Goal: Task Accomplishment & Management: Use online tool/utility

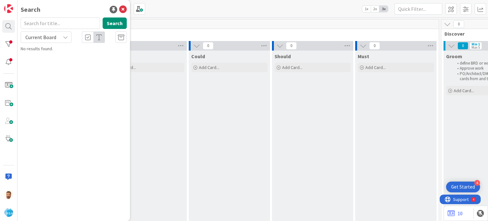
click at [43, 27] on input "text" at bounding box center [60, 22] width 79 height 11
type input "9032"
click at [52, 54] on span "Support Maintenance - 302205- Tonys-RSA" at bounding box center [84, 56] width 79 height 6
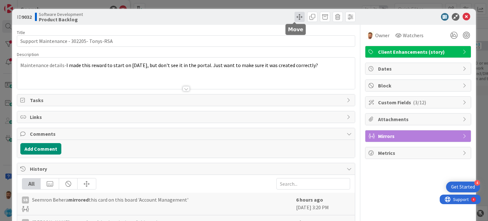
click at [295, 17] on span at bounding box center [300, 17] width 10 height 10
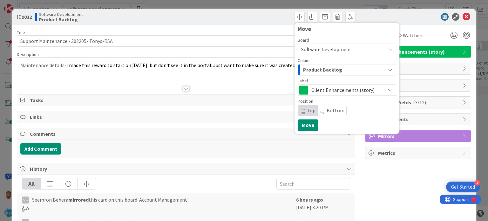
click at [307, 75] on button "Product Backlog" at bounding box center [347, 69] width 99 height 11
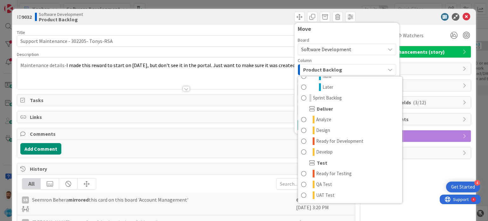
scroll to position [107, 0]
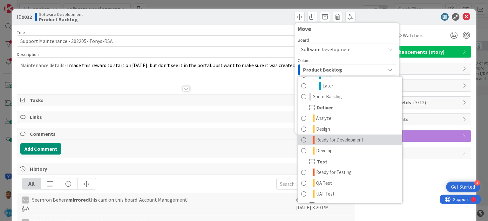
click at [335, 143] on span "Ready for Development" at bounding box center [339, 140] width 47 height 8
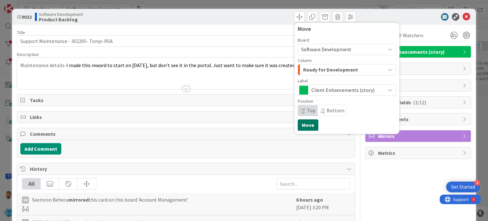
click at [304, 123] on button "Move" at bounding box center [308, 124] width 21 height 11
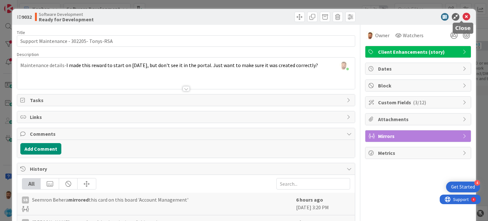
click at [463, 17] on icon at bounding box center [467, 17] width 8 height 8
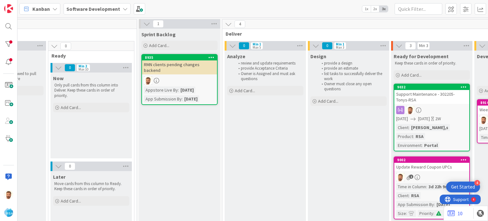
scroll to position [0, 480]
click at [404, 102] on div "Support Maintenance - 302205- Tonys-RSA" at bounding box center [431, 97] width 75 height 14
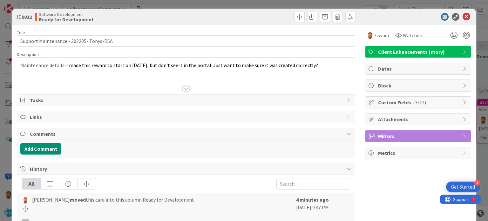
click at [29, 156] on div "Add Comment" at bounding box center [186, 149] width 338 height 18
click at [35, 150] on button "Add Comment" at bounding box center [40, 148] width 41 height 11
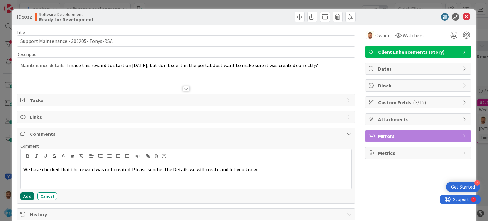
click at [24, 192] on button "Add" at bounding box center [27, 196] width 14 height 8
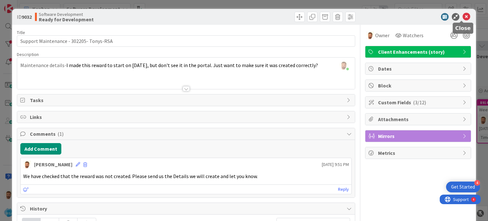
click at [463, 15] on icon at bounding box center [467, 17] width 8 height 8
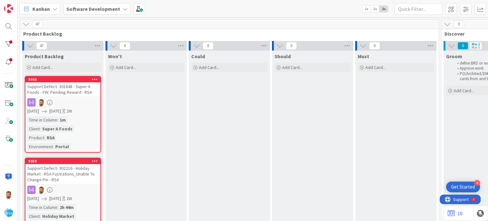
click at [8, 18] on div at bounding box center [8, 110] width 17 height 221
click at [7, 26] on div at bounding box center [8, 26] width 13 height 13
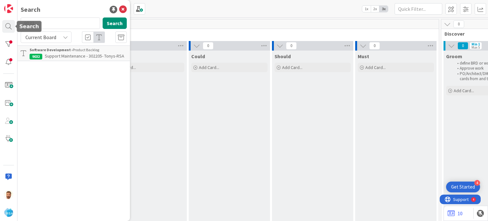
click at [43, 24] on input "9032" at bounding box center [60, 22] width 79 height 11
type input "9033"
click at [55, 58] on span "Support Enhancement- 278323- Super C Mart- RSA" at bounding box center [75, 59] width 90 height 12
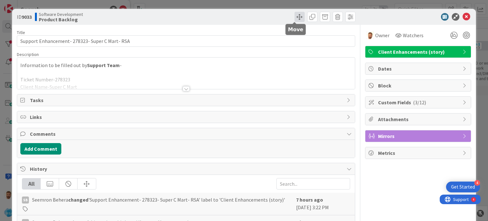
click at [295, 17] on span at bounding box center [300, 17] width 10 height 10
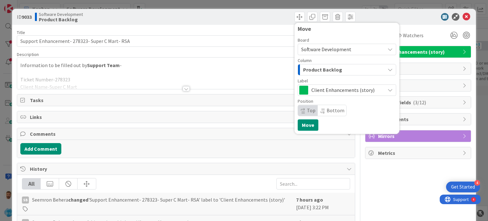
click at [311, 68] on span "Product Backlog" at bounding box center [322, 70] width 39 height 8
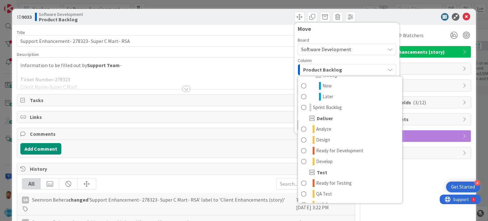
scroll to position [99, 0]
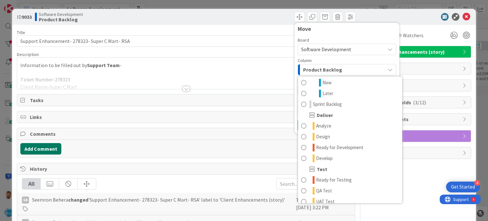
click at [30, 153] on button "Add Comment" at bounding box center [40, 148] width 41 height 11
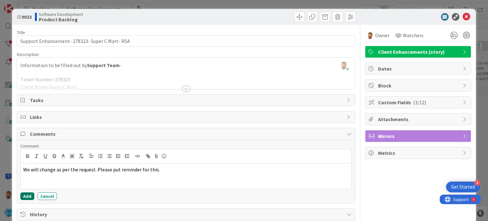
click at [31, 194] on button "Add" at bounding box center [27, 196] width 14 height 8
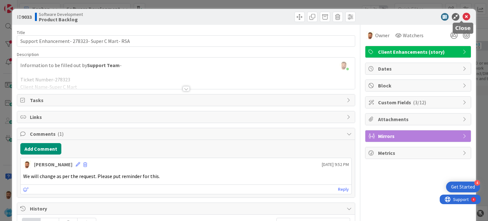
click at [463, 17] on icon at bounding box center [467, 17] width 8 height 8
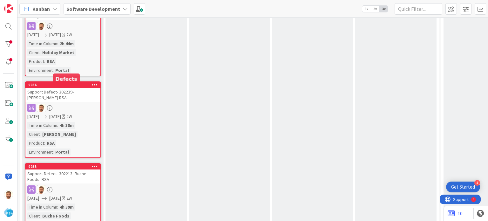
scroll to position [164, 0]
click at [56, 164] on div "9035" at bounding box center [64, 166] width 72 height 4
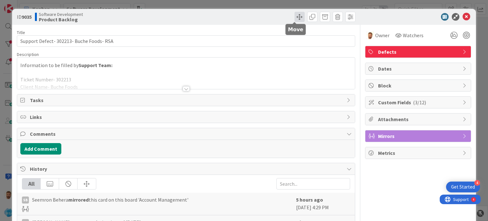
click at [295, 17] on span at bounding box center [300, 17] width 10 height 10
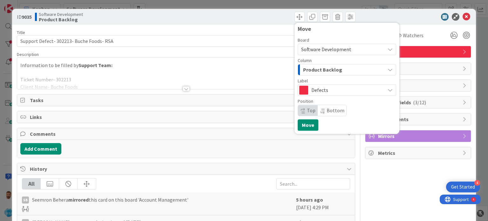
click at [312, 65] on div "Product Backlog" at bounding box center [344, 70] width 84 height 10
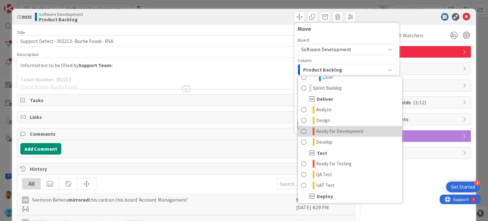
scroll to position [116, 0]
click at [330, 136] on link "Ready for Development" at bounding box center [350, 131] width 104 height 11
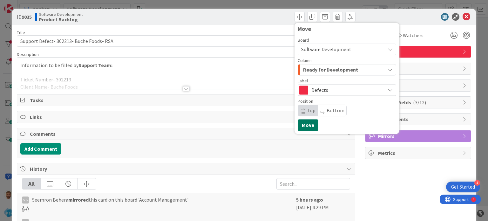
click at [308, 128] on button "Move" at bounding box center [308, 124] width 21 height 11
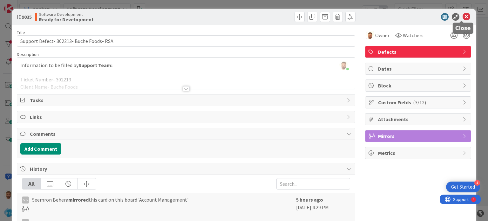
click at [463, 20] on icon at bounding box center [467, 17] width 8 height 8
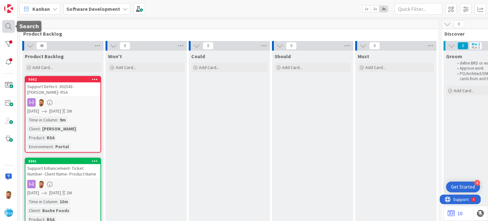
click at [9, 28] on div at bounding box center [8, 26] width 13 height 13
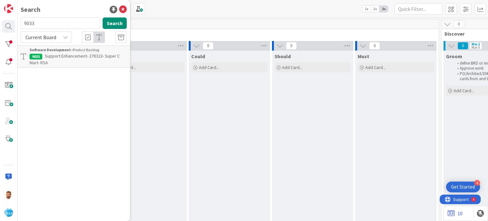
click at [47, 26] on input "9033" at bounding box center [60, 22] width 79 height 11
type input "9035"
click at [57, 53] on span "Support Defect- 302213- Buche Foods- RSA" at bounding box center [86, 56] width 82 height 6
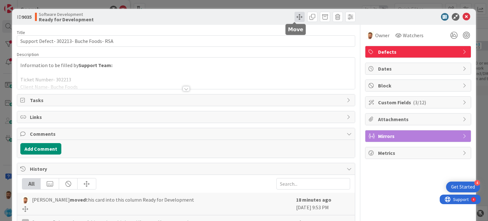
click at [295, 16] on span at bounding box center [300, 17] width 10 height 10
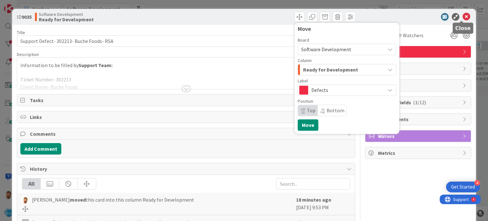
click at [463, 17] on icon at bounding box center [467, 17] width 8 height 8
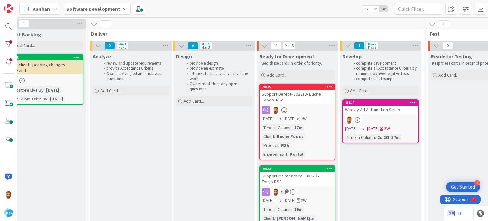
click at [309, 93] on div "Support Defect- 302213- Buche Foods- RSA" at bounding box center [297, 97] width 75 height 14
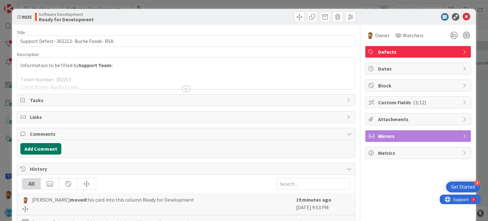
click at [48, 146] on button "Add Comment" at bounding box center [40, 148] width 41 height 11
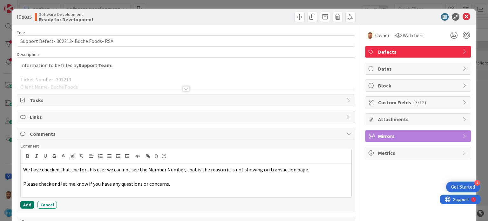
click at [32, 203] on button "Add" at bounding box center [27, 205] width 14 height 8
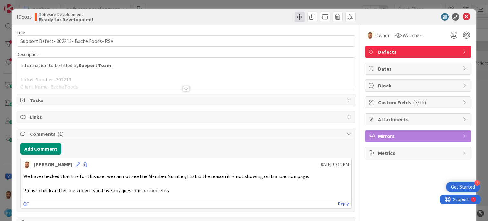
click at [295, 20] on span at bounding box center [300, 17] width 10 height 10
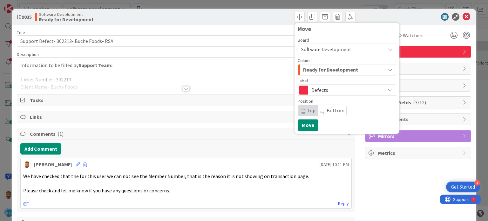
click at [310, 65] on div "Ready for Development" at bounding box center [344, 70] width 84 height 10
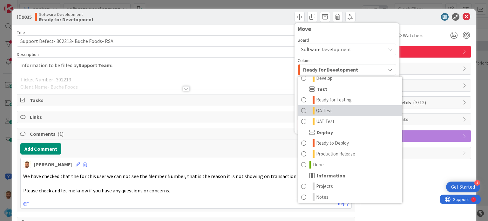
scroll to position [181, 0]
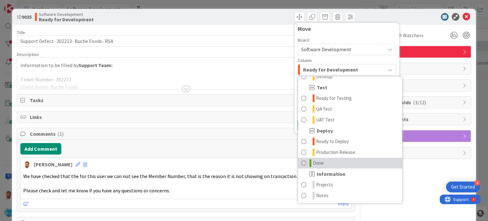
click at [318, 163] on span "Done" at bounding box center [318, 163] width 11 height 8
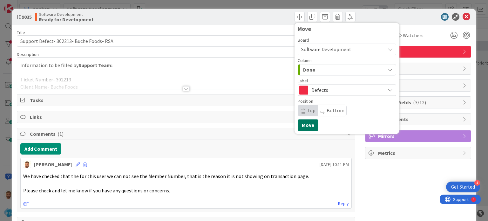
click at [304, 120] on button "Move" at bounding box center [308, 124] width 21 height 11
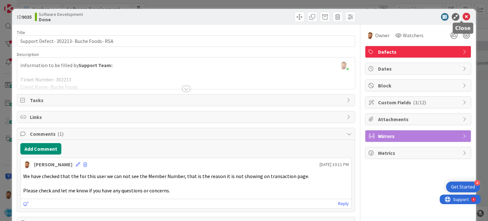
click at [463, 19] on icon at bounding box center [467, 17] width 8 height 8
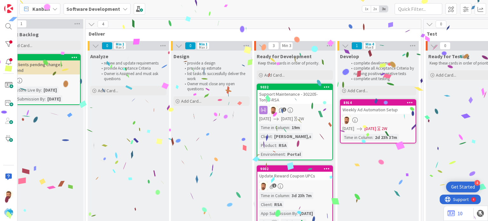
click at [292, 91] on div "Support Maintenance - 302205- Tonys-RSA" at bounding box center [295, 97] width 75 height 14
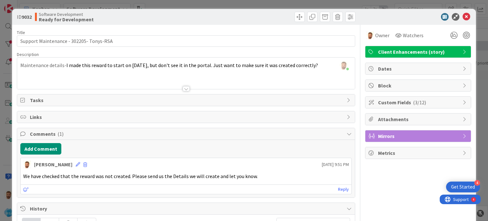
click at [295, 25] on div "Title 39 / 128 Support Maintenance - 302205- Tonys-RSA Description [PERSON_NAME…" at bounding box center [186, 195] width 338 height 341
click at [294, 22] on div "ID 9032 Software Development Ready for Development" at bounding box center [244, 17] width 464 height 16
click at [296, 16] on span at bounding box center [300, 17] width 10 height 10
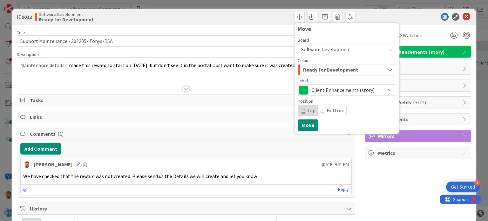
click at [306, 65] on div "Ready for Development" at bounding box center [344, 70] width 84 height 10
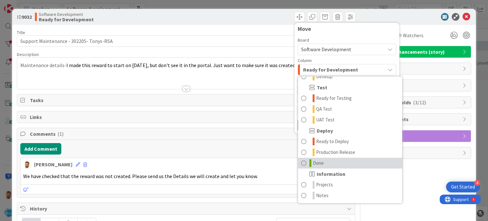
scroll to position [177, 0]
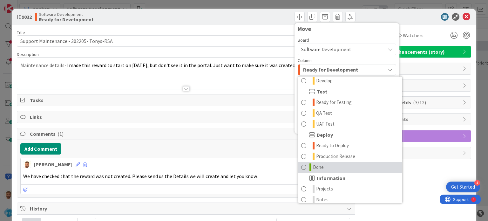
click at [310, 163] on icon at bounding box center [311, 167] width 2 height 8
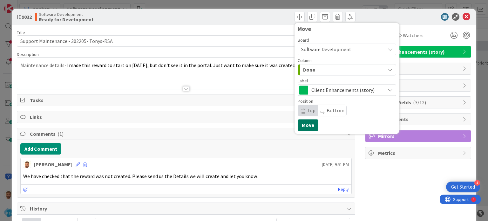
click at [304, 122] on button "Move" at bounding box center [308, 124] width 21 height 11
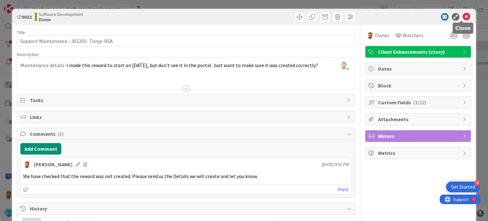
click at [463, 17] on icon at bounding box center [467, 17] width 8 height 8
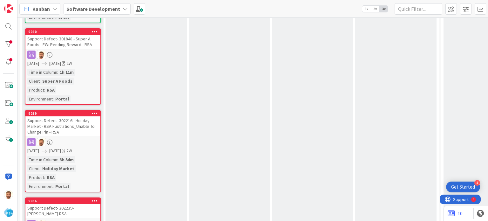
scroll to position [219, 0]
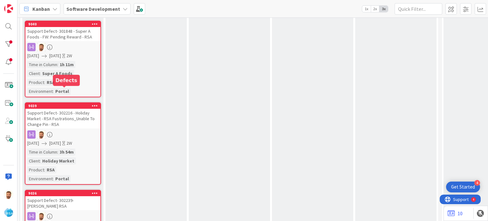
click at [62, 109] on div "Support Defect- 302216 - Holiday Market - RSA Fustrations_Unable To Change Pin …" at bounding box center [62, 119] width 75 height 20
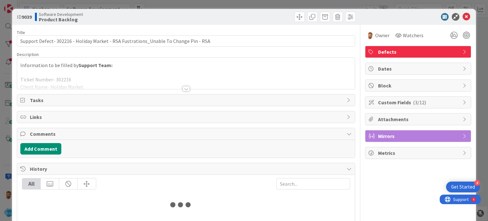
click at [288, 21] on div at bounding box center [272, 17] width 168 height 10
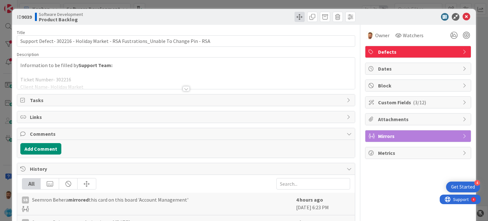
click at [295, 20] on span at bounding box center [300, 17] width 10 height 10
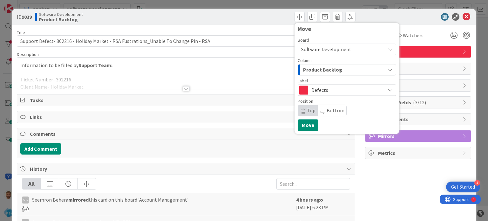
click at [301, 62] on span "Column" at bounding box center [305, 60] width 14 height 4
click at [303, 70] on span "Product Backlog" at bounding box center [322, 70] width 39 height 8
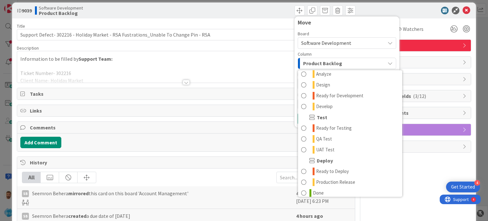
scroll to position [145, 0]
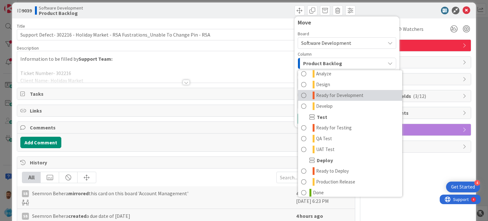
click at [333, 95] on span "Ready for Development" at bounding box center [339, 96] width 47 height 8
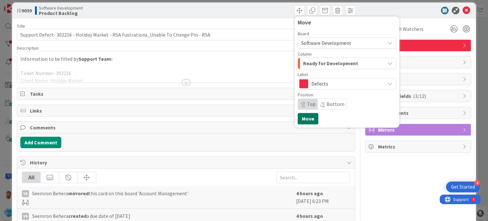
click at [308, 116] on button "Move" at bounding box center [308, 118] width 21 height 11
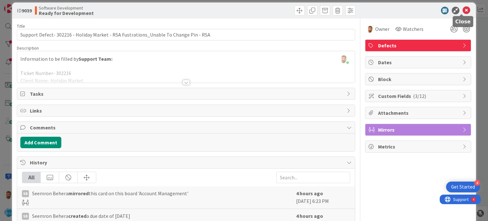
click at [463, 10] on icon at bounding box center [467, 11] width 8 height 8
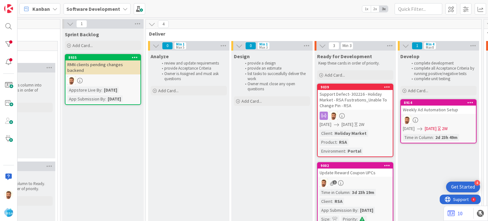
scroll to position [0, 561]
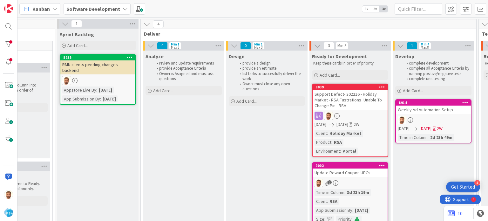
click at [357, 93] on div "Support Defect- 302216 - Holiday Market - RSA Fustrations_Unable To Change Pin …" at bounding box center [350, 100] width 75 height 20
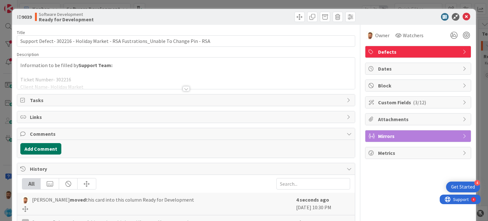
click at [49, 148] on button "Add Comment" at bounding box center [40, 148] width 41 height 11
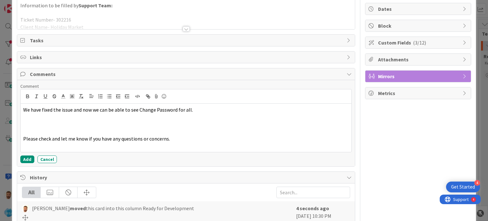
scroll to position [60, 0]
click at [27, 160] on button "Add" at bounding box center [27, 159] width 14 height 8
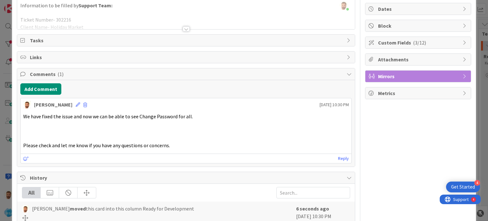
scroll to position [0, 0]
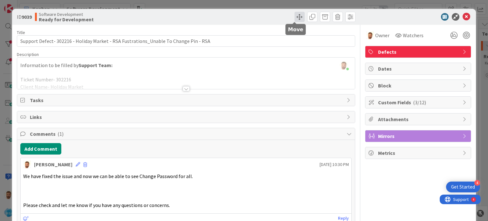
click at [295, 13] on span at bounding box center [300, 17] width 10 height 10
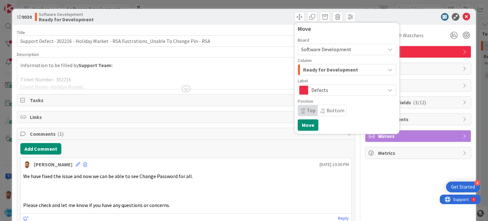
click at [310, 67] on span "Ready for Development" at bounding box center [330, 70] width 55 height 8
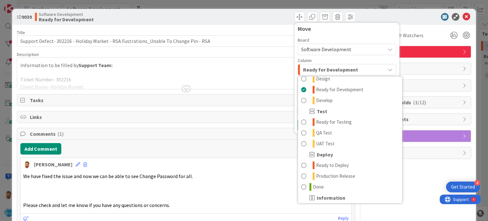
scroll to position [159, 0]
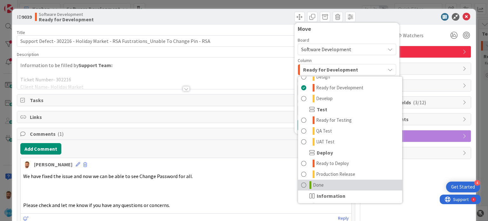
click at [307, 180] on link "Done" at bounding box center [350, 185] width 104 height 11
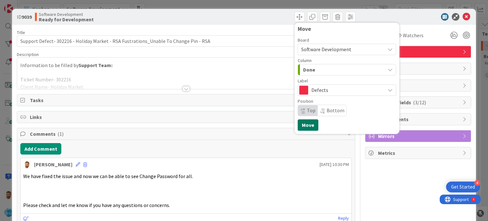
click at [305, 128] on button "Move" at bounding box center [308, 124] width 21 height 11
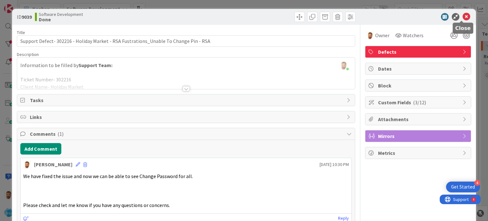
click at [463, 17] on icon at bounding box center [467, 17] width 8 height 8
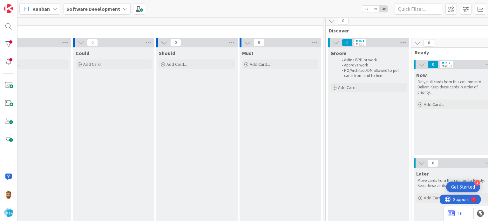
scroll to position [3, 0]
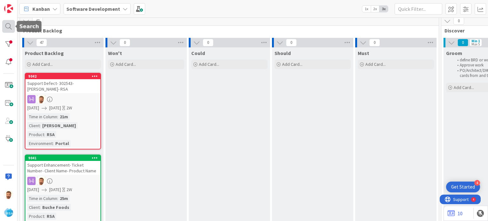
click at [10, 24] on div at bounding box center [8, 26] width 13 height 13
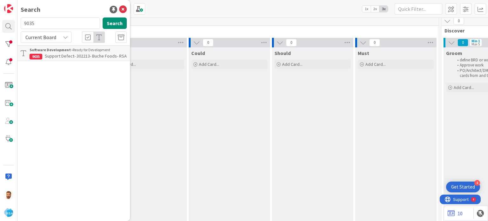
click at [48, 22] on input "9035" at bounding box center [60, 22] width 79 height 11
type input "9040"
click at [55, 51] on b "Software Development ›" at bounding box center [51, 49] width 43 height 5
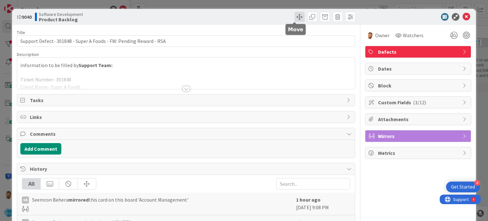
click at [295, 16] on span at bounding box center [300, 17] width 10 height 10
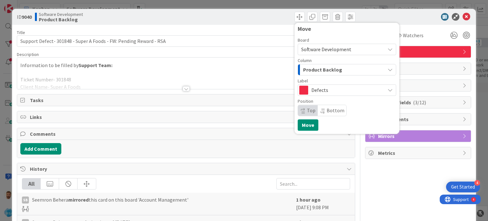
click at [317, 67] on span "Product Backlog" at bounding box center [322, 70] width 39 height 8
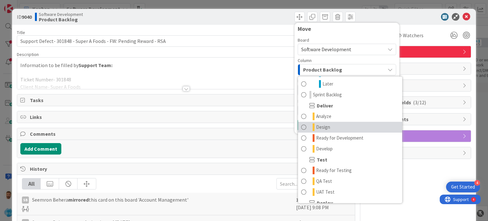
scroll to position [109, 0]
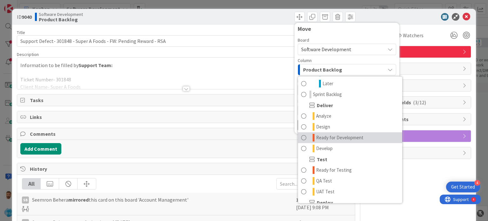
click at [329, 140] on span "Ready for Development" at bounding box center [339, 138] width 47 height 8
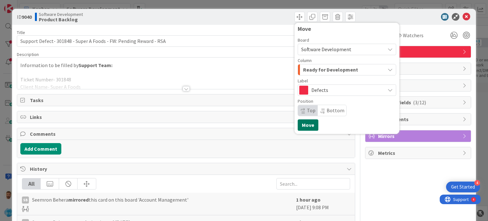
click at [305, 125] on button "Move" at bounding box center [308, 124] width 21 height 11
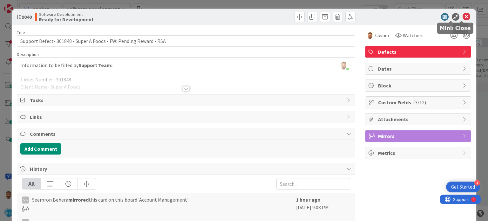
click at [463, 14] on icon at bounding box center [467, 17] width 8 height 8
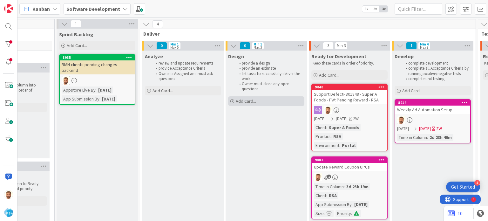
scroll to position [0, 563]
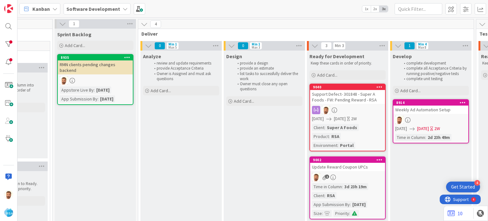
click at [328, 94] on div "Support Defect- 301848 - Super A Foods - FW: Pending Reward - RSA" at bounding box center [347, 97] width 75 height 14
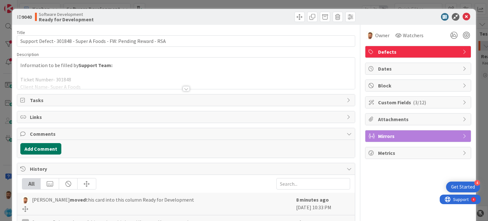
click at [38, 148] on button "Add Comment" at bounding box center [40, 148] width 41 height 11
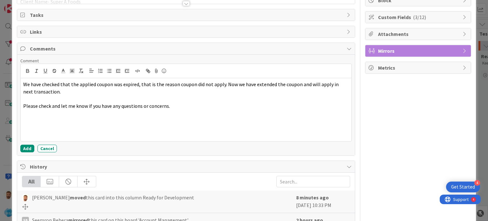
scroll to position [85, 0]
click at [29, 150] on button "Add" at bounding box center [27, 149] width 14 height 8
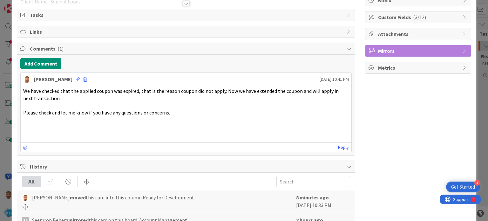
scroll to position [0, 0]
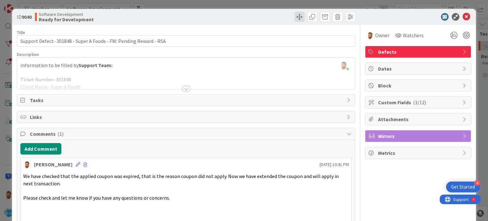
click at [295, 17] on span at bounding box center [300, 17] width 10 height 10
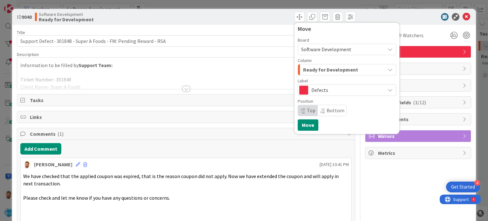
click at [320, 66] on span "Ready for Development" at bounding box center [330, 70] width 55 height 8
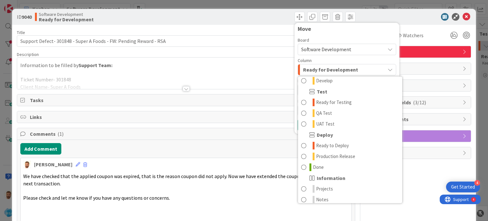
scroll to position [178, 0]
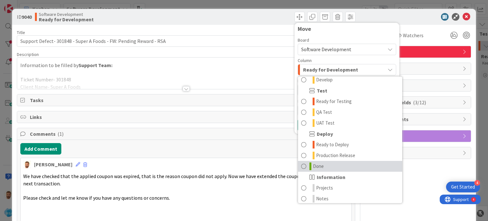
click at [319, 169] on link "Done" at bounding box center [350, 166] width 104 height 11
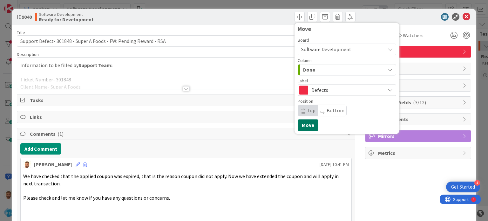
click at [303, 124] on button "Move" at bounding box center [308, 124] width 21 height 11
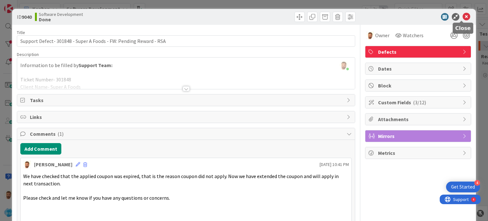
click at [463, 13] on icon at bounding box center [467, 17] width 8 height 8
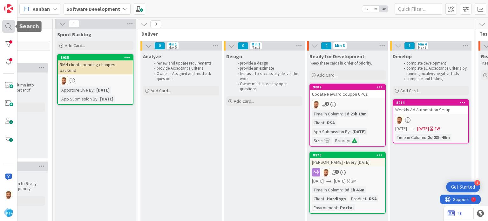
click at [8, 25] on div at bounding box center [8, 26] width 13 height 13
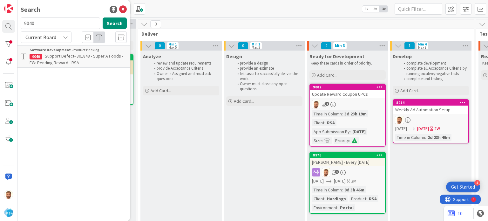
click at [47, 24] on input "9040" at bounding box center [60, 22] width 79 height 11
type input "9041"
click at [60, 66] on span "Support Enhancement- Ticket Number- Client Name- Product Name" at bounding box center [74, 59] width 89 height 12
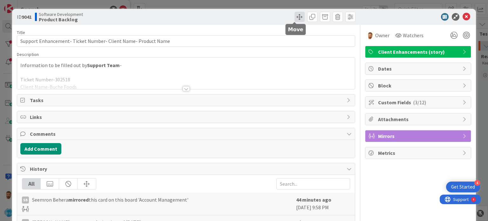
click at [295, 14] on span at bounding box center [300, 17] width 10 height 10
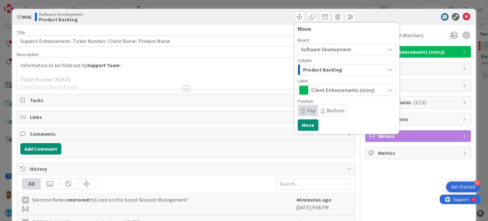
click at [307, 69] on span "Product Backlog" at bounding box center [322, 70] width 39 height 8
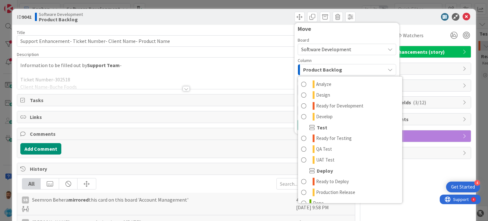
scroll to position [141, 0]
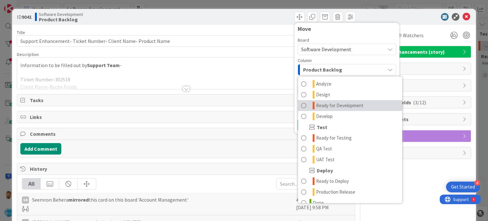
click at [331, 103] on span "Ready for Development" at bounding box center [339, 106] width 47 height 8
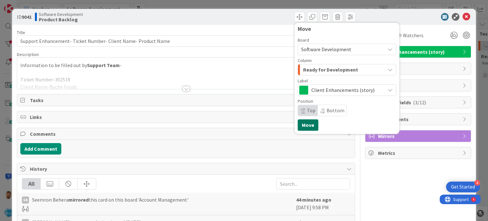
click at [303, 124] on button "Move" at bounding box center [308, 124] width 21 height 11
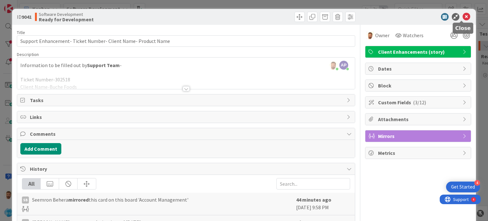
click at [463, 17] on icon at bounding box center [467, 17] width 8 height 8
